Goal: Check status: Check status

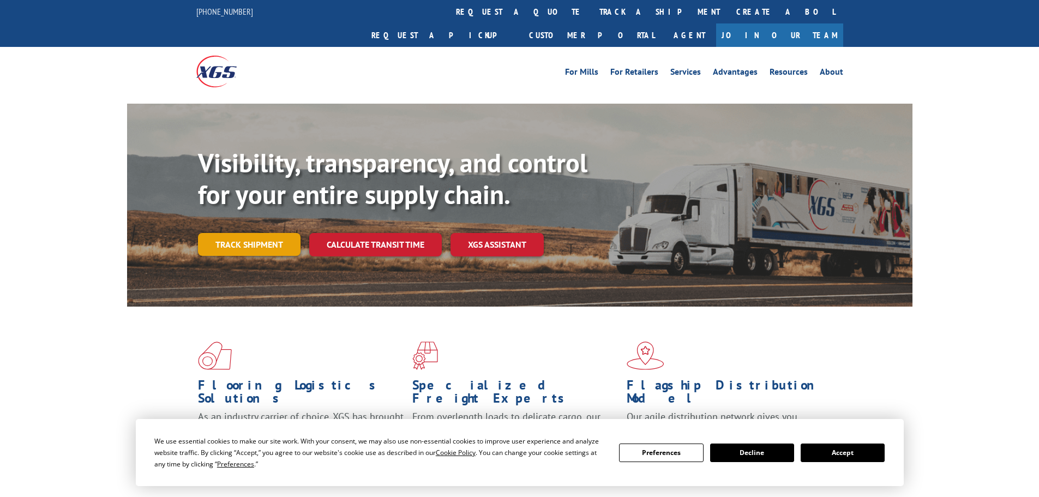
click at [273, 233] on link "Track shipment" at bounding box center [249, 244] width 103 height 23
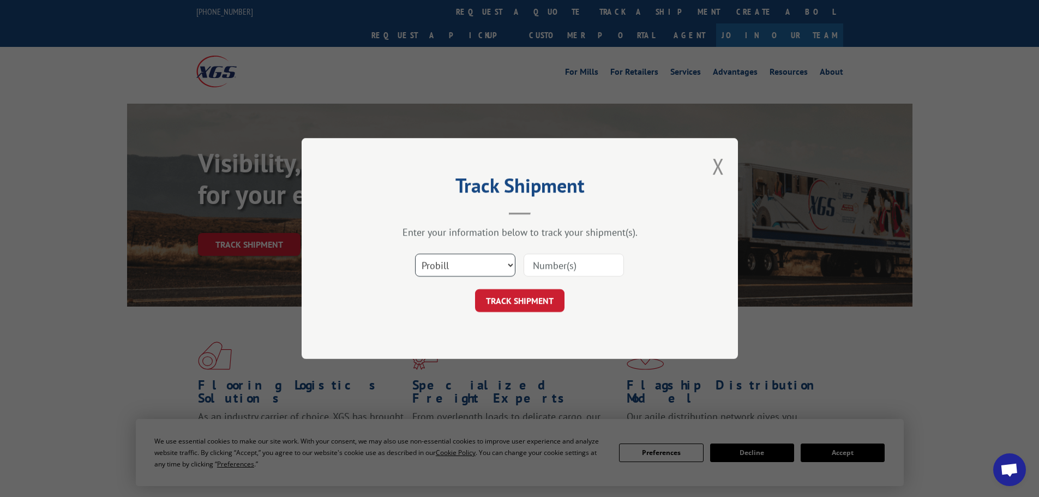
click at [458, 266] on select "Select category... Probill BOL PO" at bounding box center [465, 265] width 100 height 23
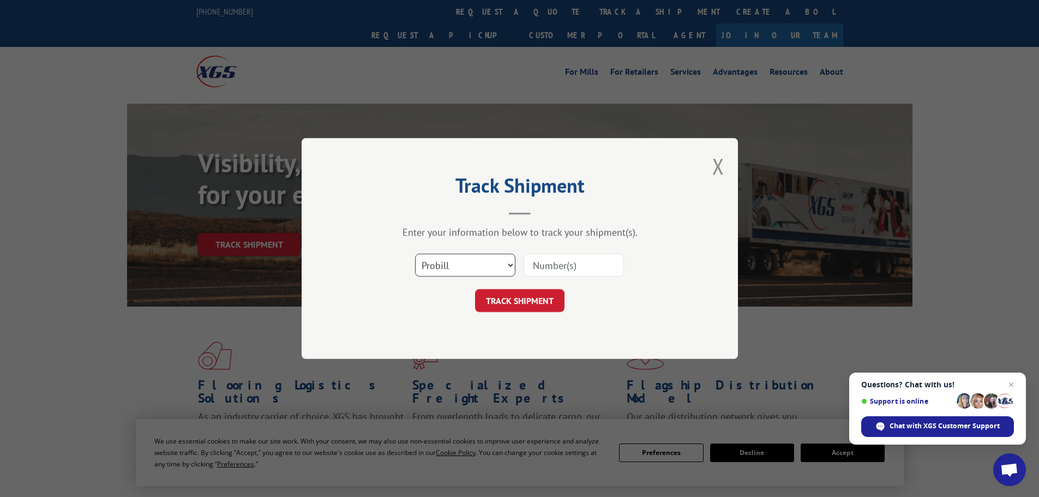
select select "po"
click at [415, 254] on select "Select category... Probill BOL PO" at bounding box center [465, 265] width 100 height 23
click at [601, 267] on input at bounding box center [574, 265] width 100 height 23
paste input "31507213"
type input "31507213"
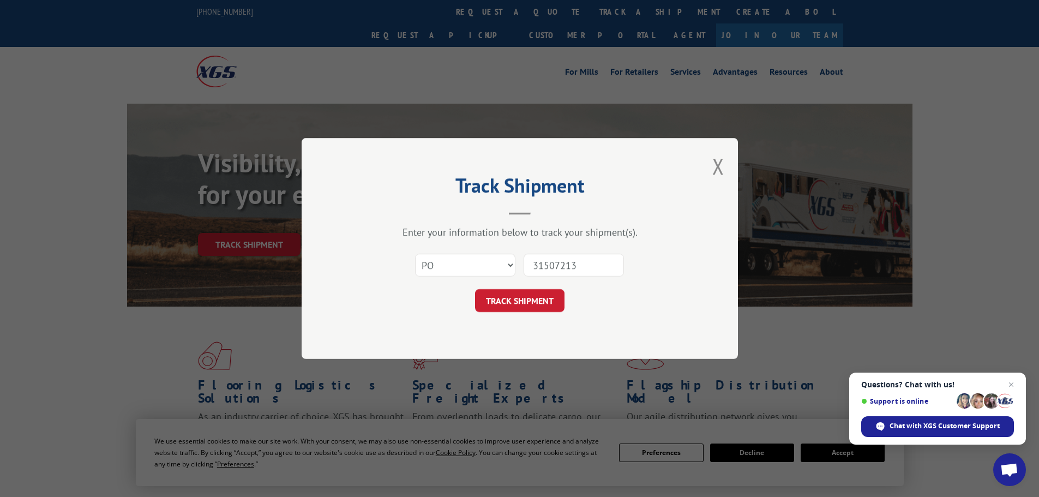
drag, startPoint x: 533, startPoint y: 295, endPoint x: 628, endPoint y: 295, distance: 95.5
click at [533, 295] on button "TRACK SHIPMENT" at bounding box center [519, 300] width 89 height 23
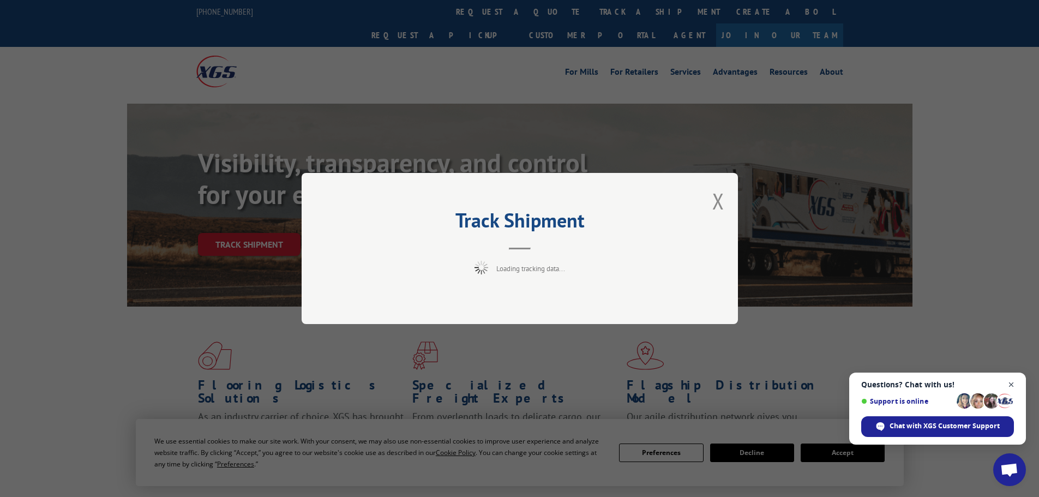
click at [1012, 383] on span "Close chat" at bounding box center [1012, 385] width 14 height 14
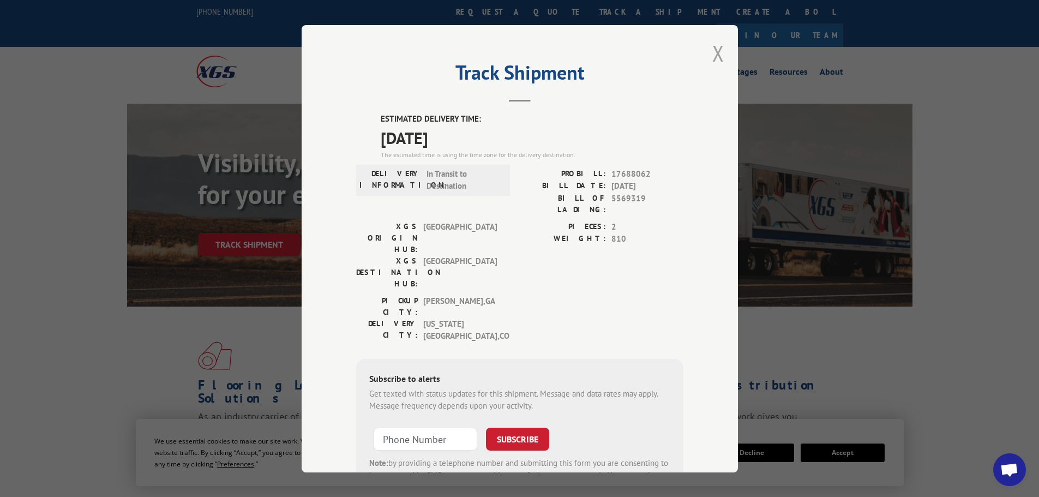
click at [713, 49] on button "Close modal" at bounding box center [719, 53] width 12 height 29
